Goal: Download file/media

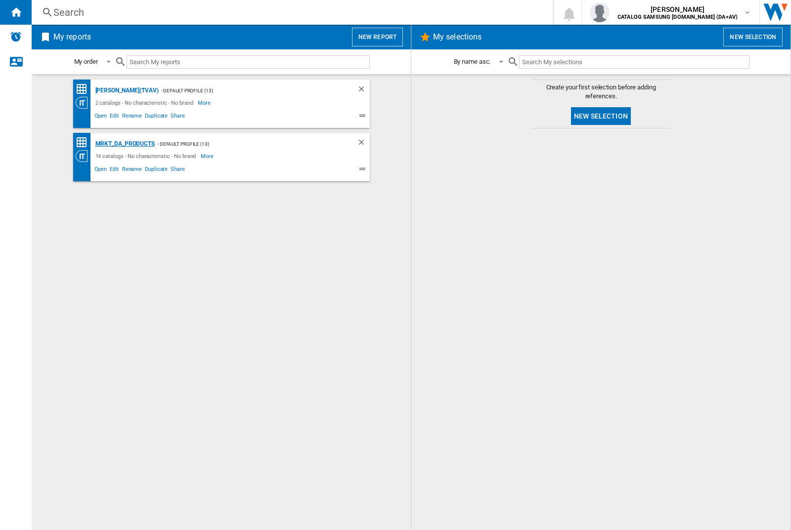
click at [125, 144] on div "MRKT_DA_PRODUCTS" at bounding box center [124, 144] width 62 height 12
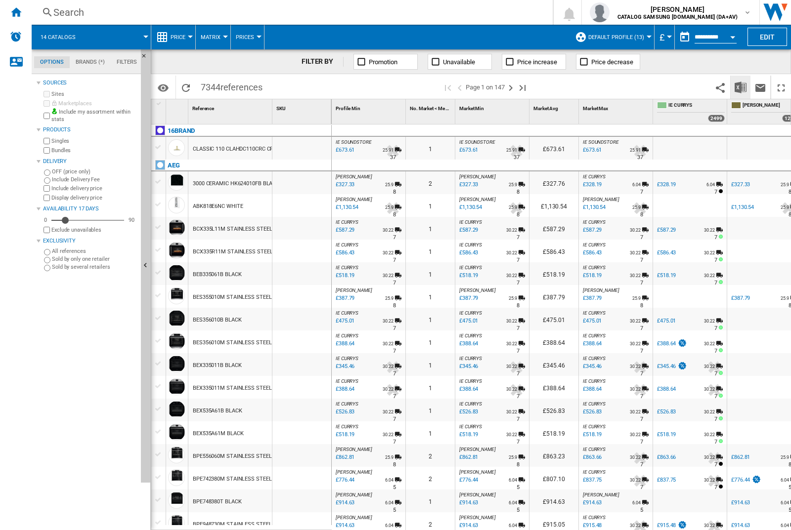
click at [740, 86] on img "Download in Excel" at bounding box center [740, 88] width 12 height 12
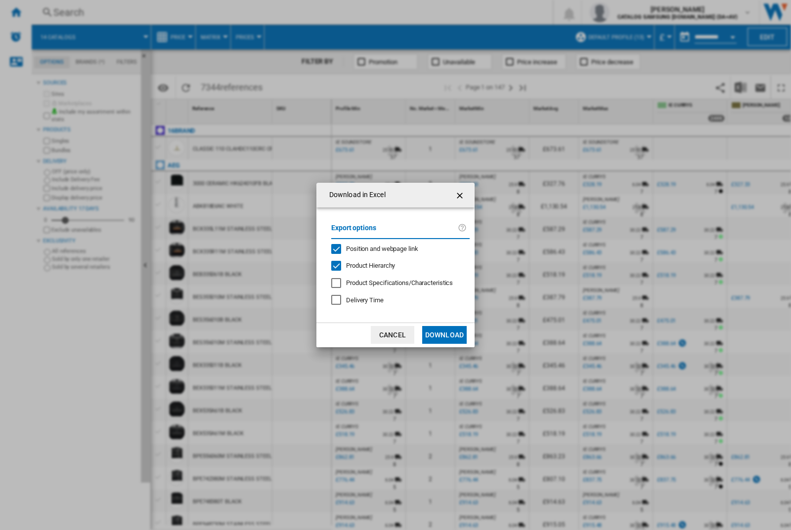
click at [376, 247] on span "Position and webpage link" at bounding box center [382, 248] width 72 height 7
click at [444, 335] on button "Download" at bounding box center [444, 335] width 44 height 18
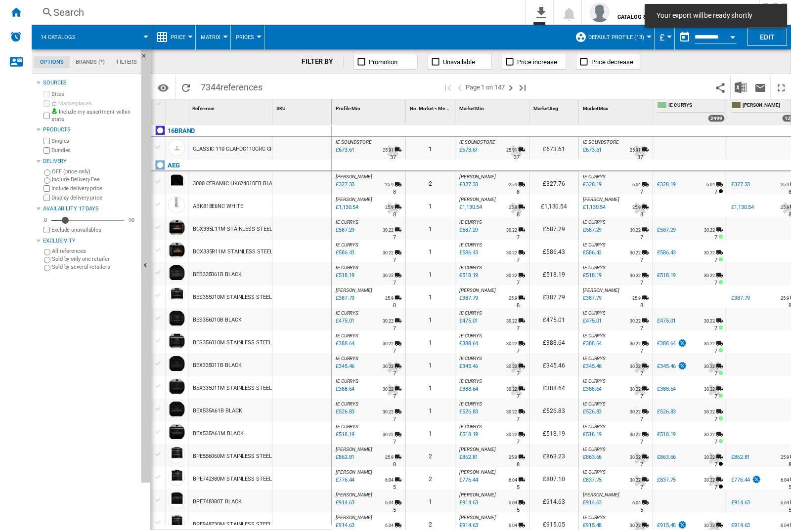
click at [305, 181] on div at bounding box center [301, 182] width 59 height 23
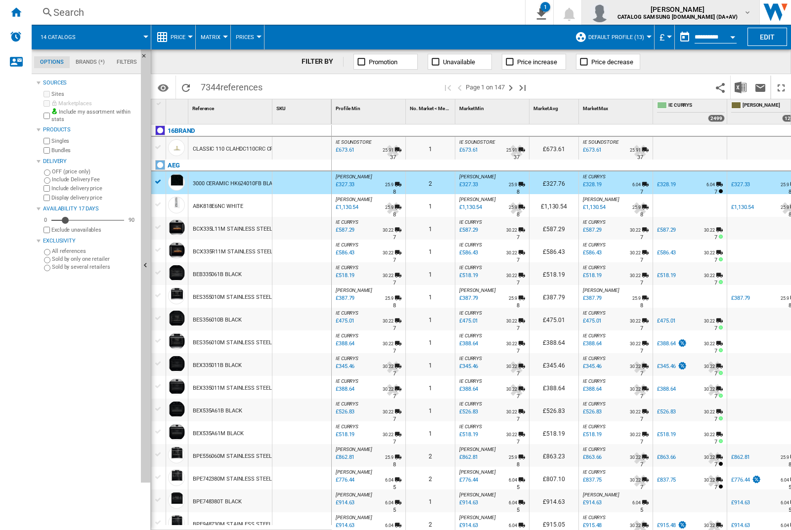
click at [609, 12] on img "button" at bounding box center [599, 12] width 20 height 20
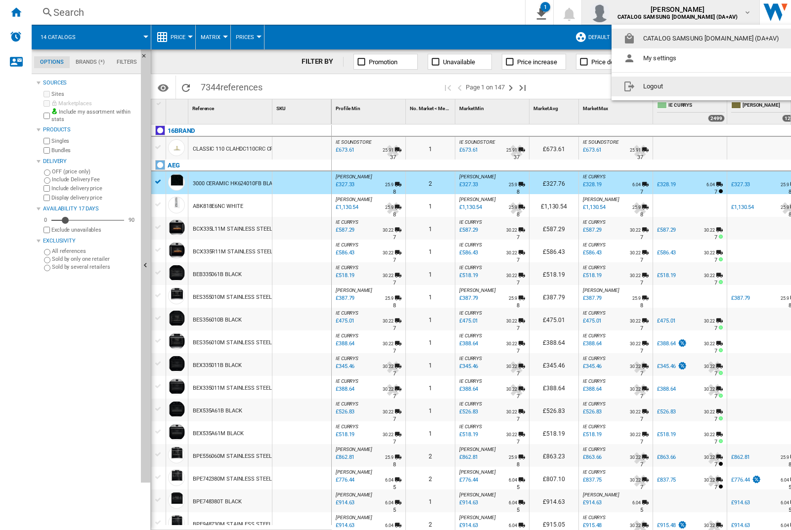
click at [687, 86] on button "Logout" at bounding box center [702, 87] width 183 height 20
